Goal: Check status: Check status

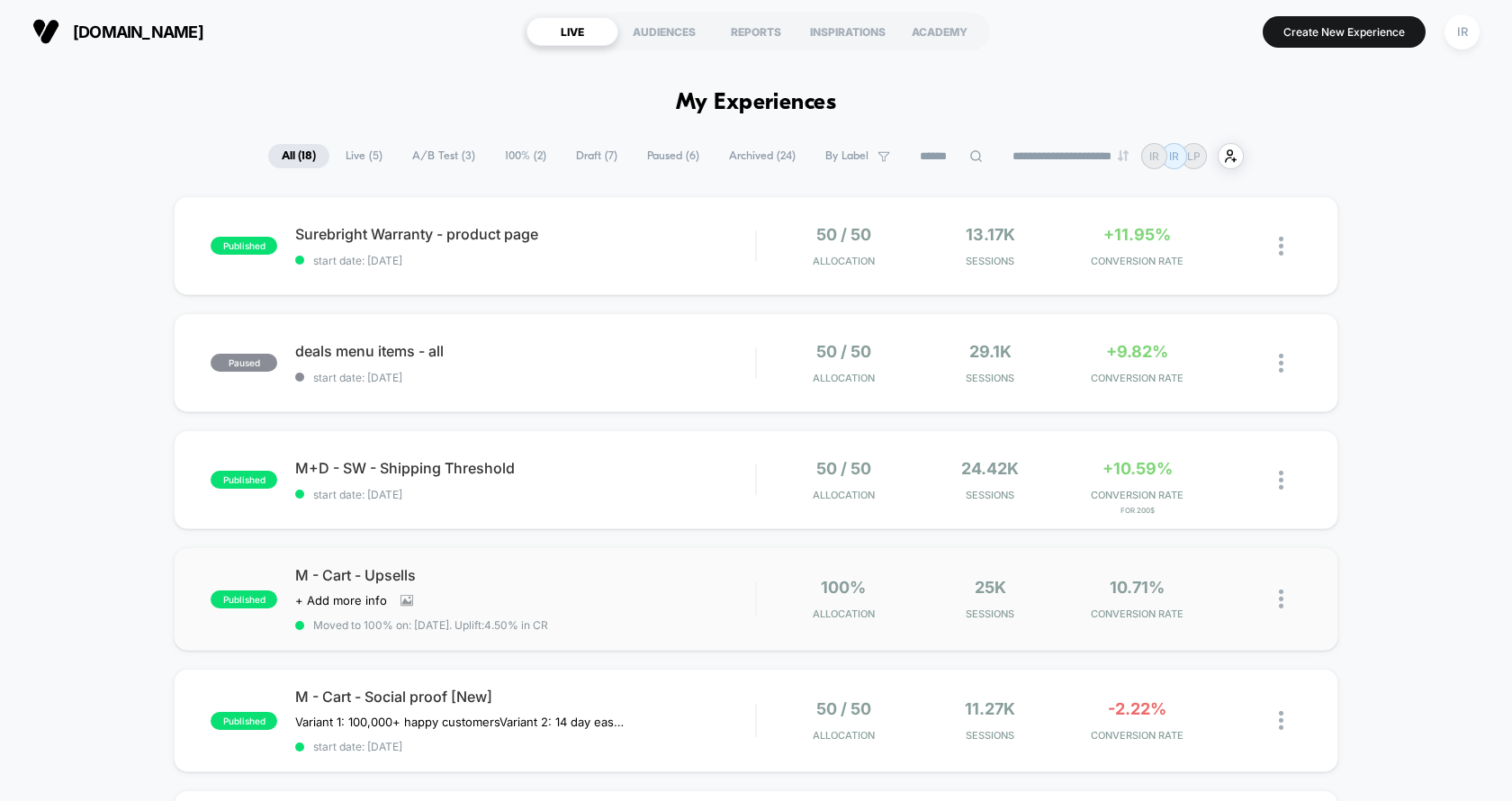
scroll to position [165, 0]
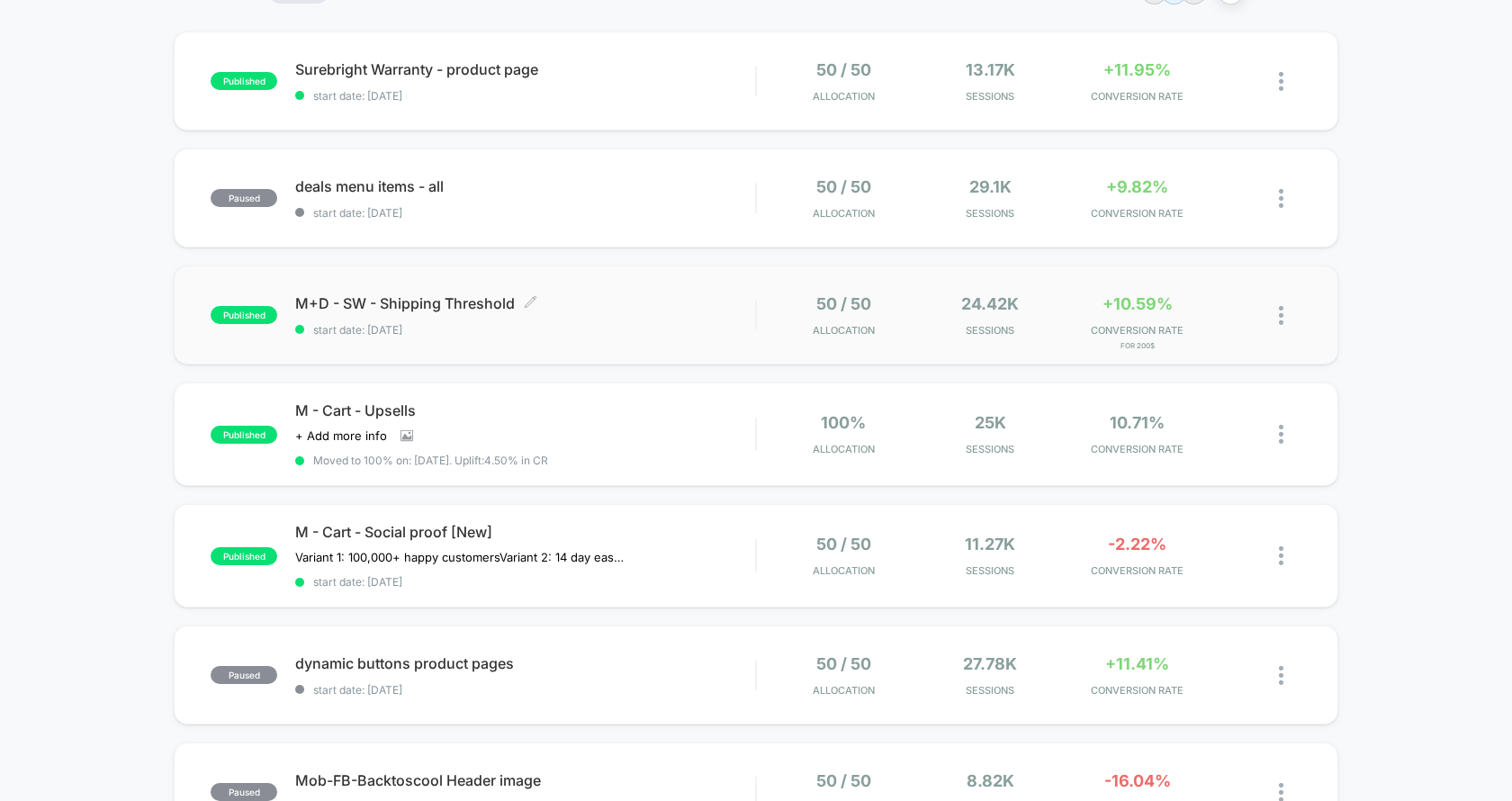
click at [740, 330] on span "start date: [DATE]" at bounding box center [525, 330] width 460 height 14
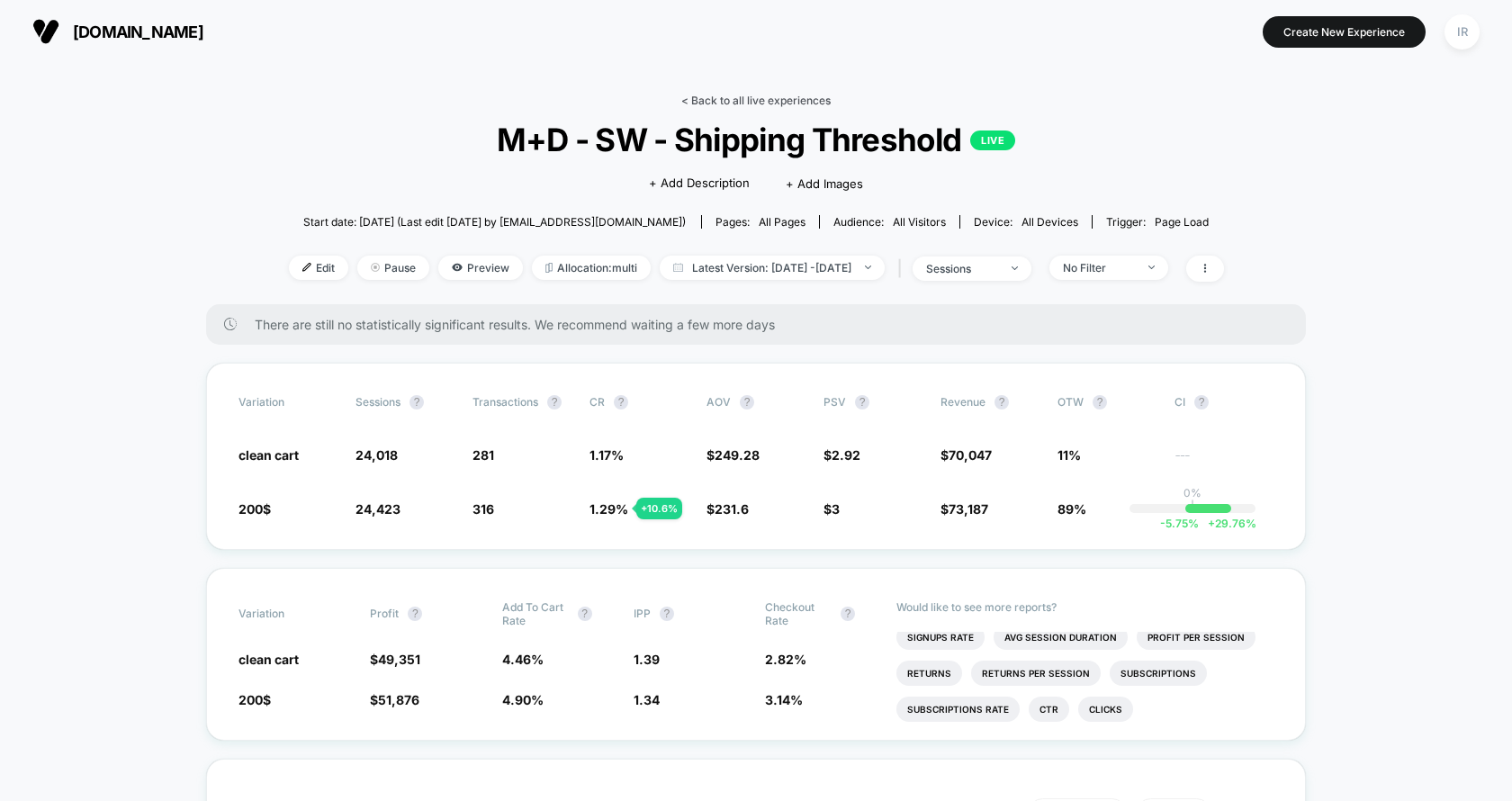
click at [772, 97] on link "< Back to all live experiences" at bounding box center [756, 101] width 150 height 14
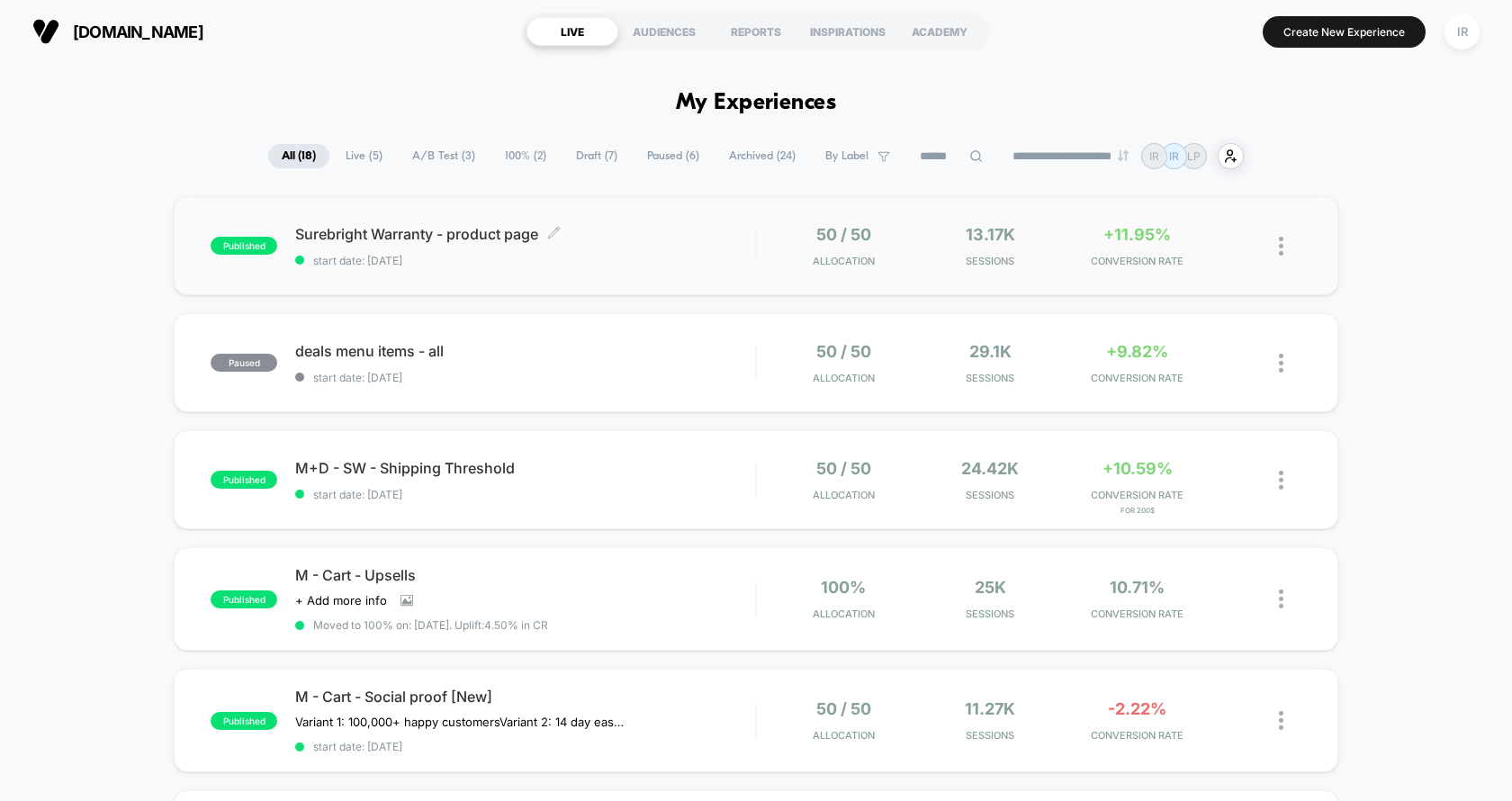
click at [651, 265] on span "start date: [DATE]" at bounding box center [525, 260] width 460 height 14
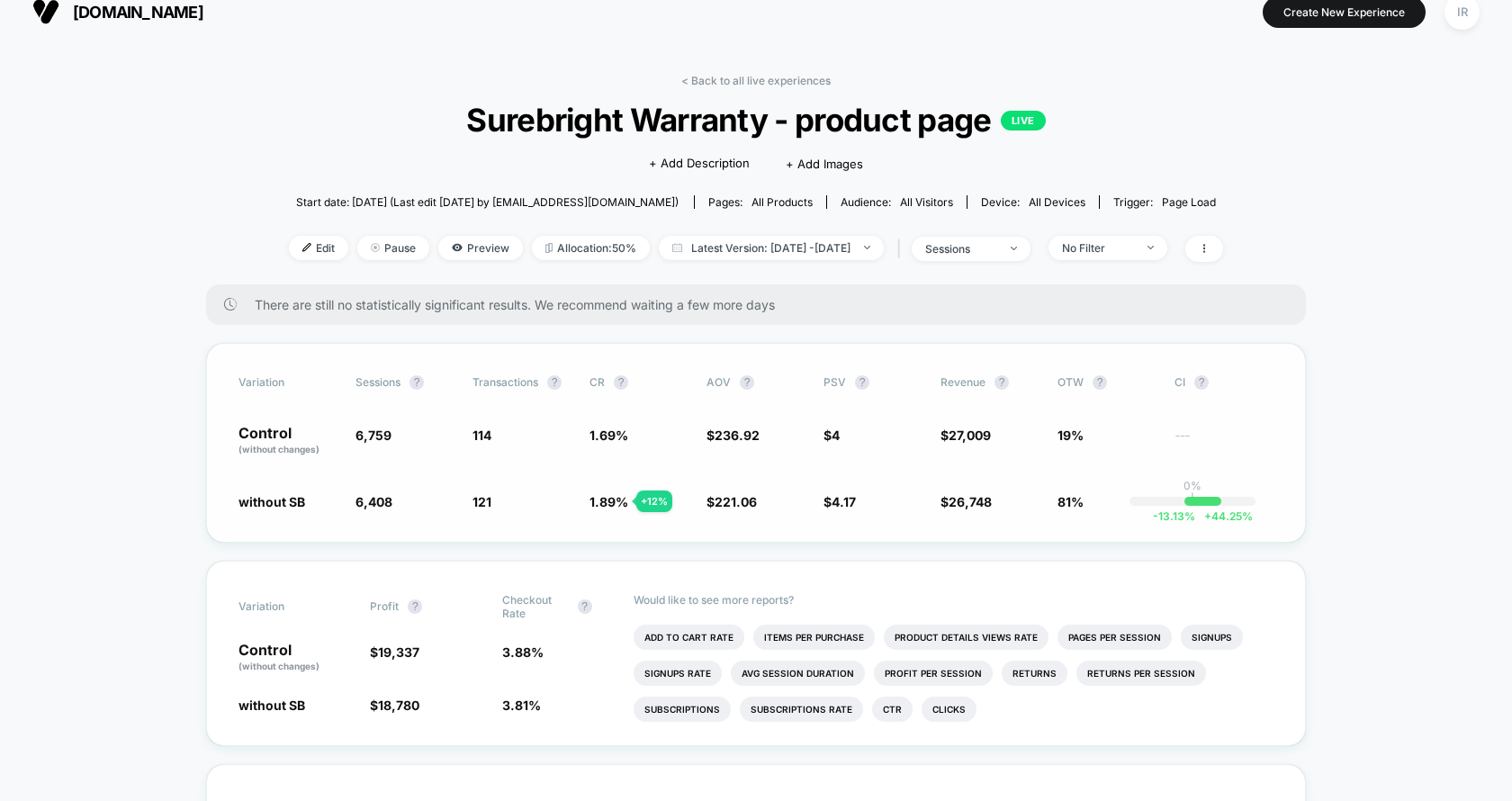
scroll to position [21, 0]
